Goal: Navigation & Orientation: Find specific page/section

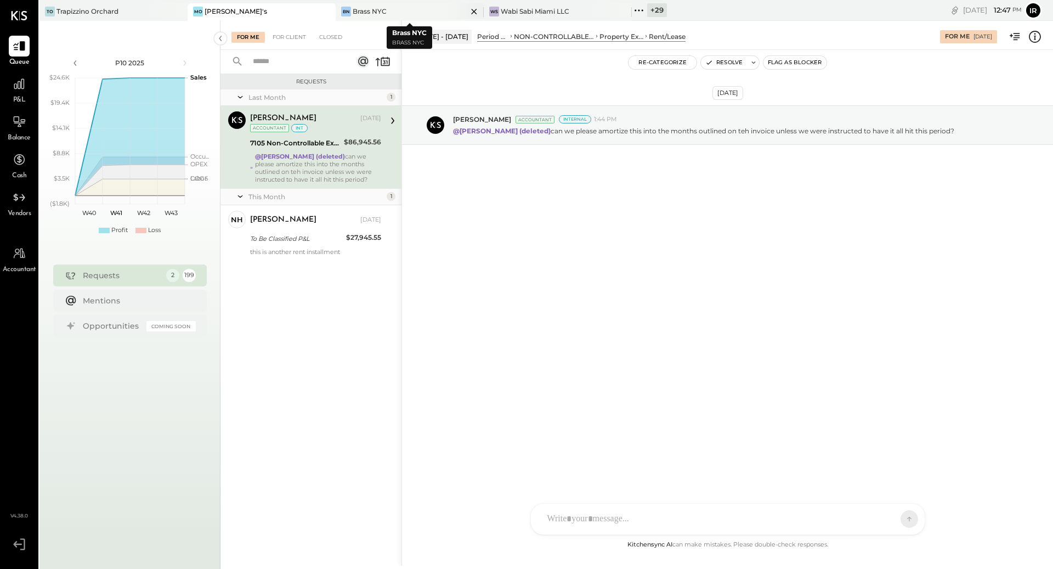
click at [473, 12] on icon at bounding box center [473, 11] width 5 height 5
click at [127, 7] on div "TO Trapizzino Orchard" at bounding box center [105, 12] width 132 height 10
